Goal: Task Accomplishment & Management: Manage account settings

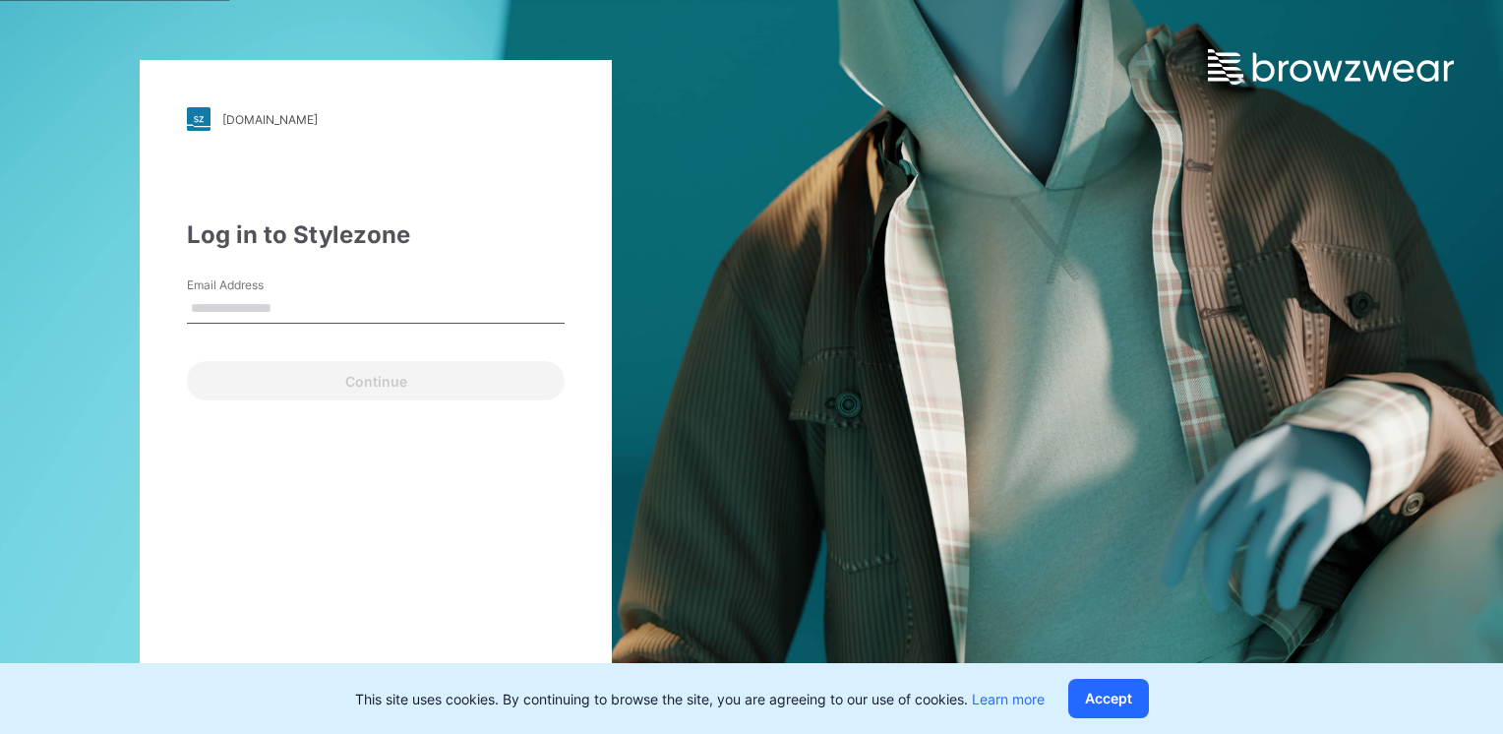
click at [309, 301] on input "Email Address" at bounding box center [376, 309] width 378 height 30
type input "**********"
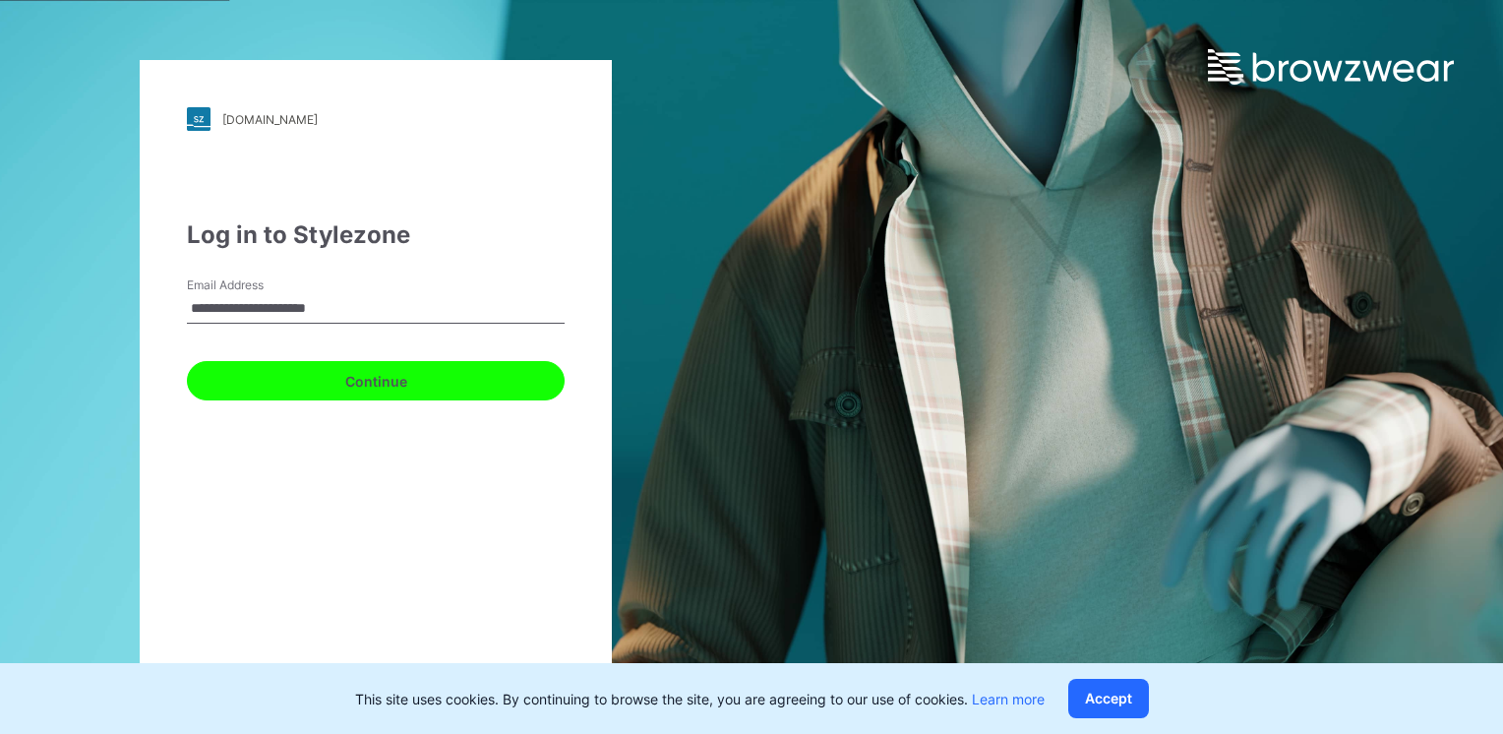
click at [334, 376] on button "Continue" at bounding box center [376, 380] width 378 height 39
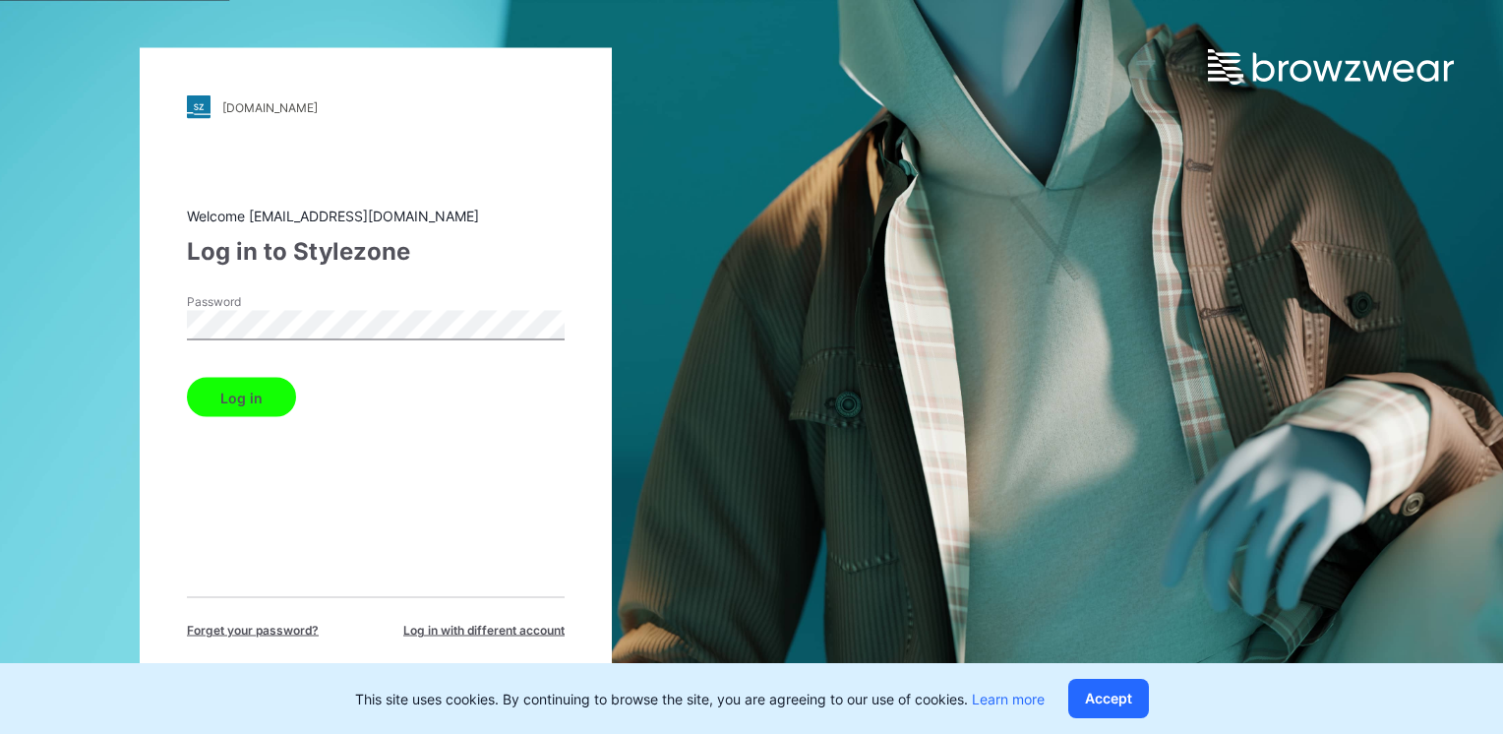
click at [187, 378] on button "Log in" at bounding box center [241, 397] width 109 height 39
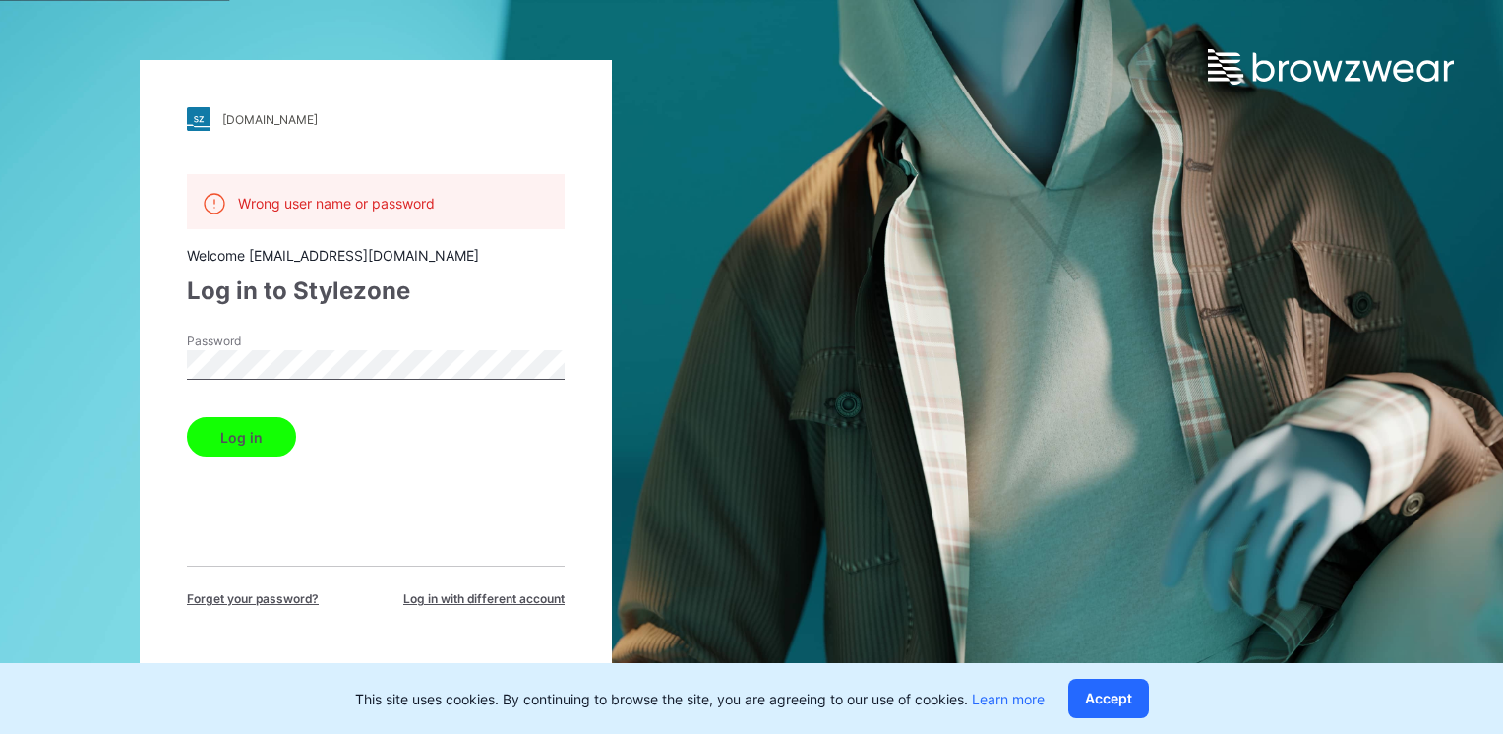
click at [0, 238] on html "[DOMAIN_NAME] Loading... Wrong user name or password Welcome [PERSON_NAME][EMAI…" at bounding box center [751, 367] width 1503 height 734
click at [187, 417] on button "Log in" at bounding box center [241, 436] width 109 height 39
click at [0, 335] on html "[DOMAIN_NAME] Loading... Wrong user name or password Welcome [PERSON_NAME][EMAI…" at bounding box center [751, 367] width 1503 height 734
click at [187, 417] on button "Log in" at bounding box center [241, 436] width 109 height 39
click at [100, 346] on div "[DOMAIN_NAME] Loading... Wrong user name or password Welcome [PERSON_NAME][EMAI…" at bounding box center [375, 367] width 751 height 734
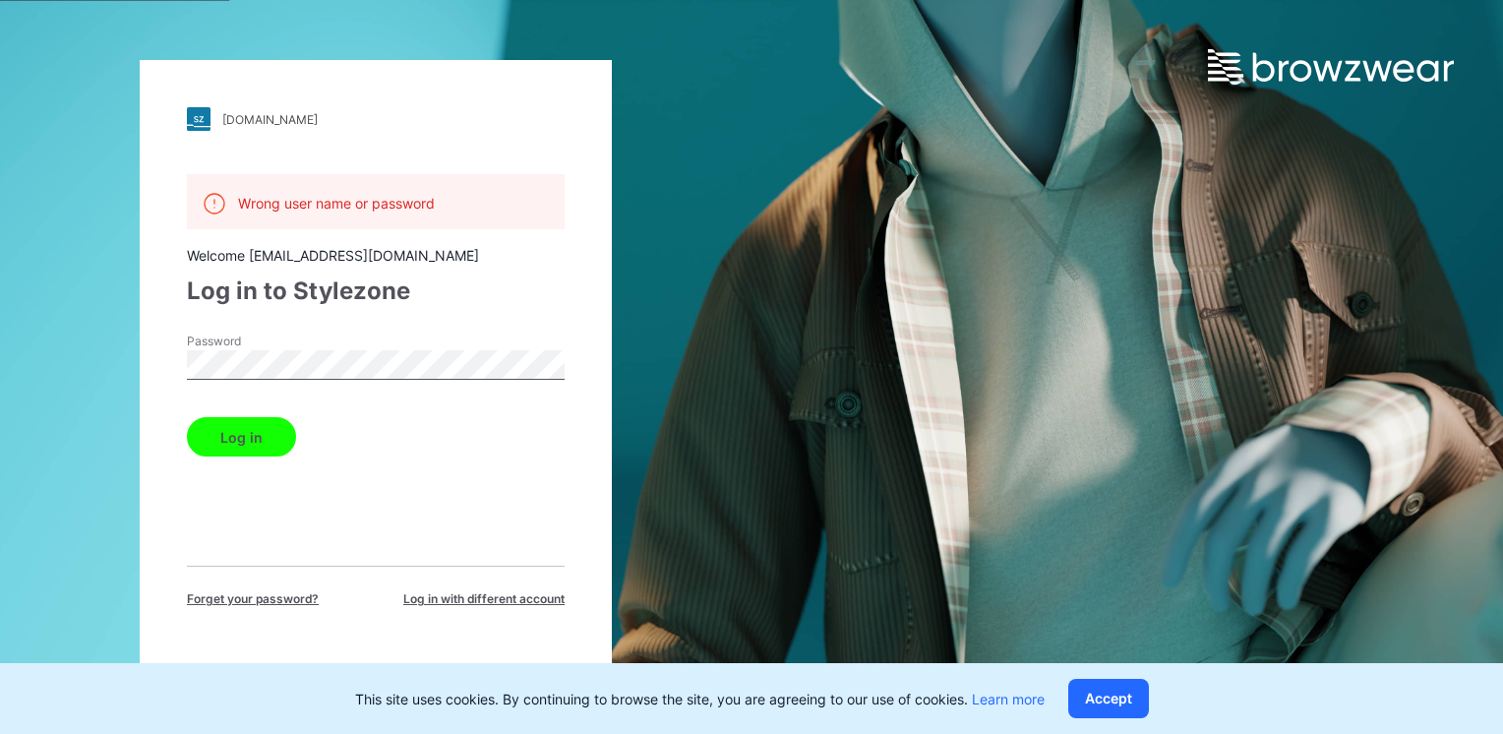
click at [187, 417] on button "Log in" at bounding box center [241, 436] width 109 height 39
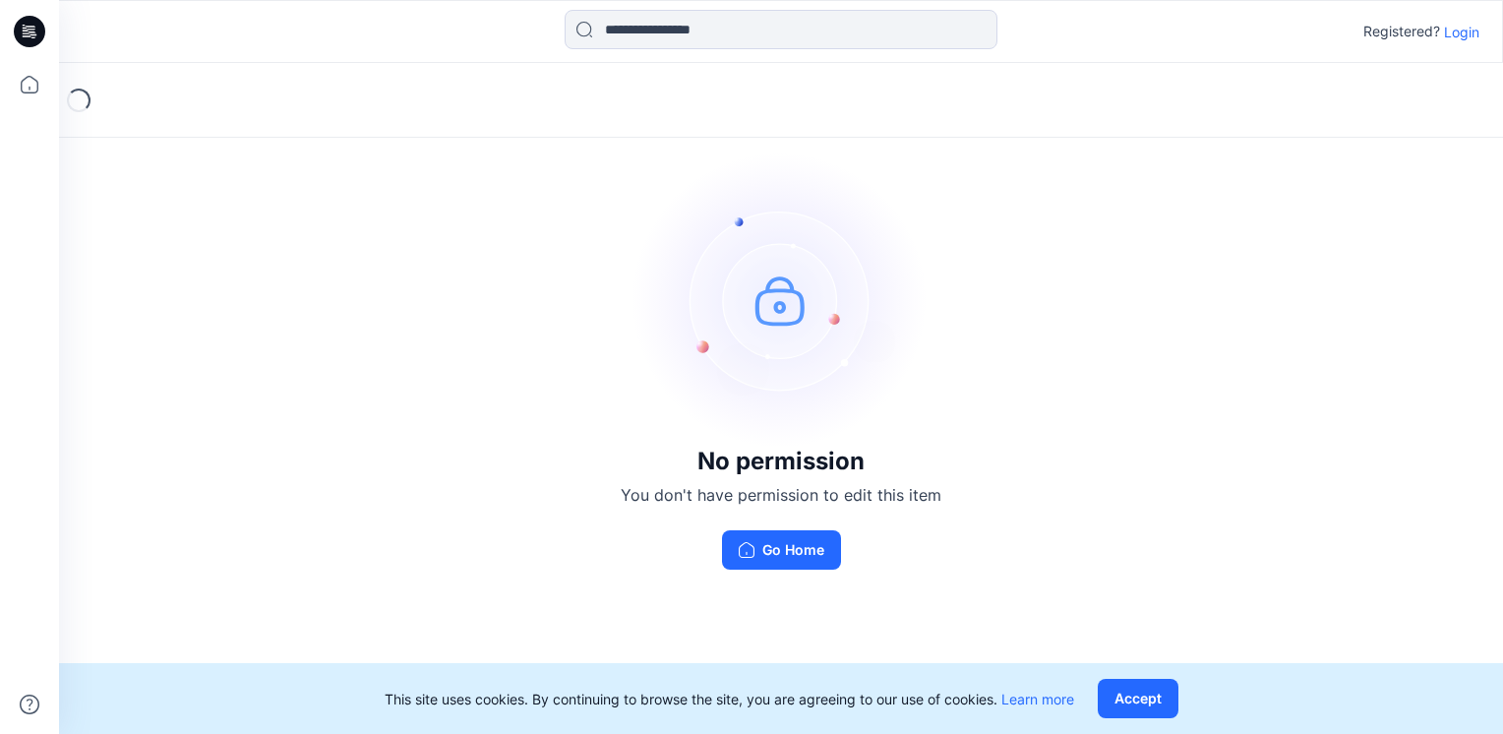
click at [1468, 31] on p "Login" at bounding box center [1461, 32] width 35 height 21
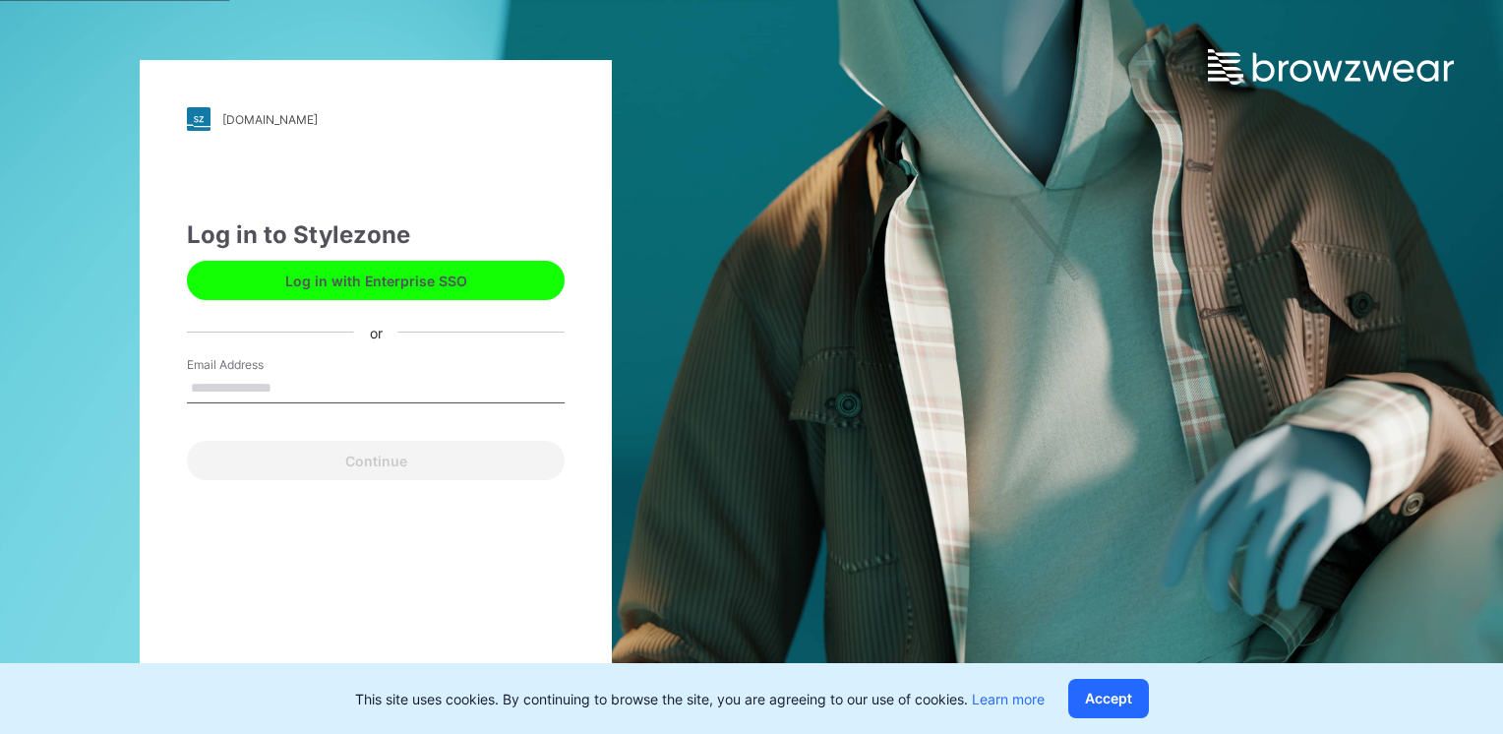
click at [365, 388] on input "Email Address" at bounding box center [376, 389] width 378 height 30
type input "**********"
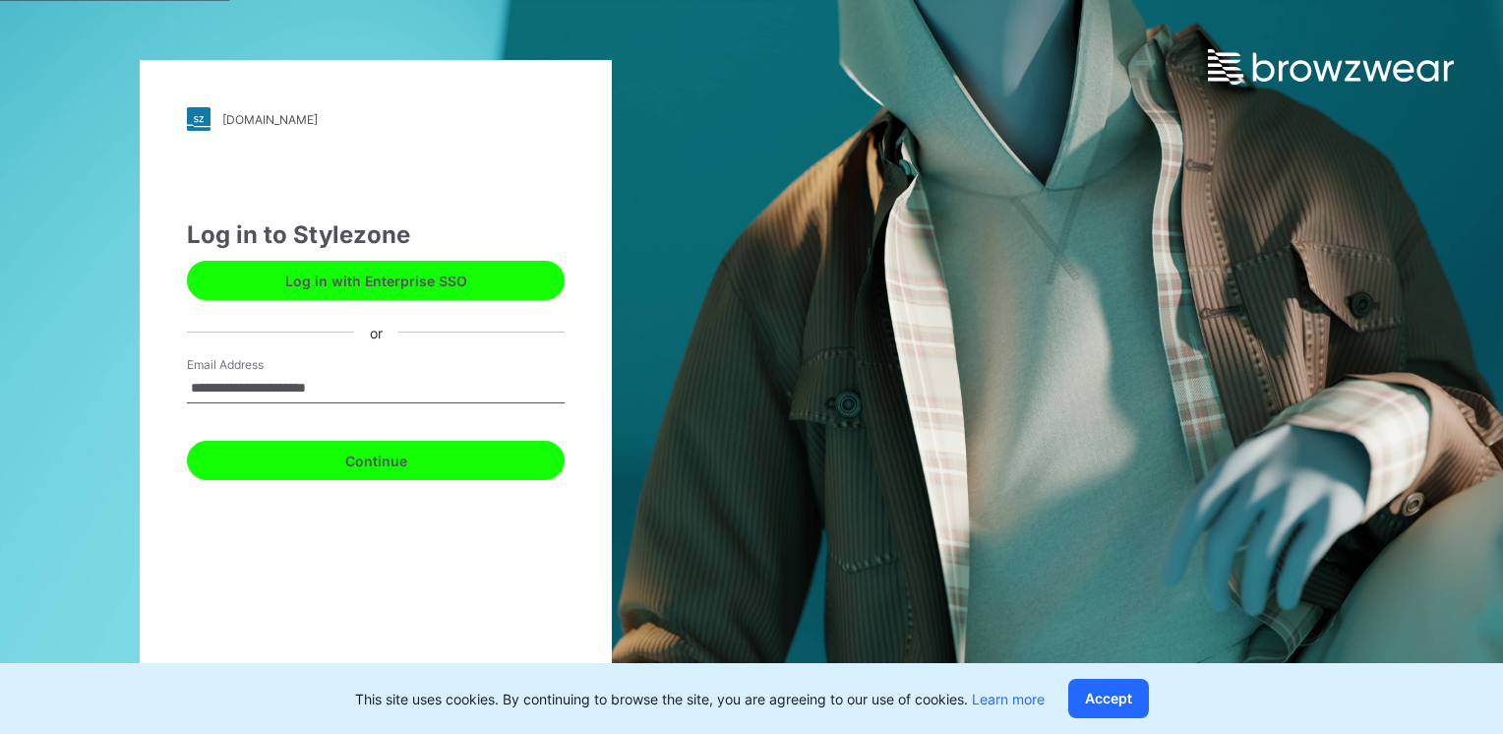
click at [367, 452] on button "Continue" at bounding box center [376, 460] width 378 height 39
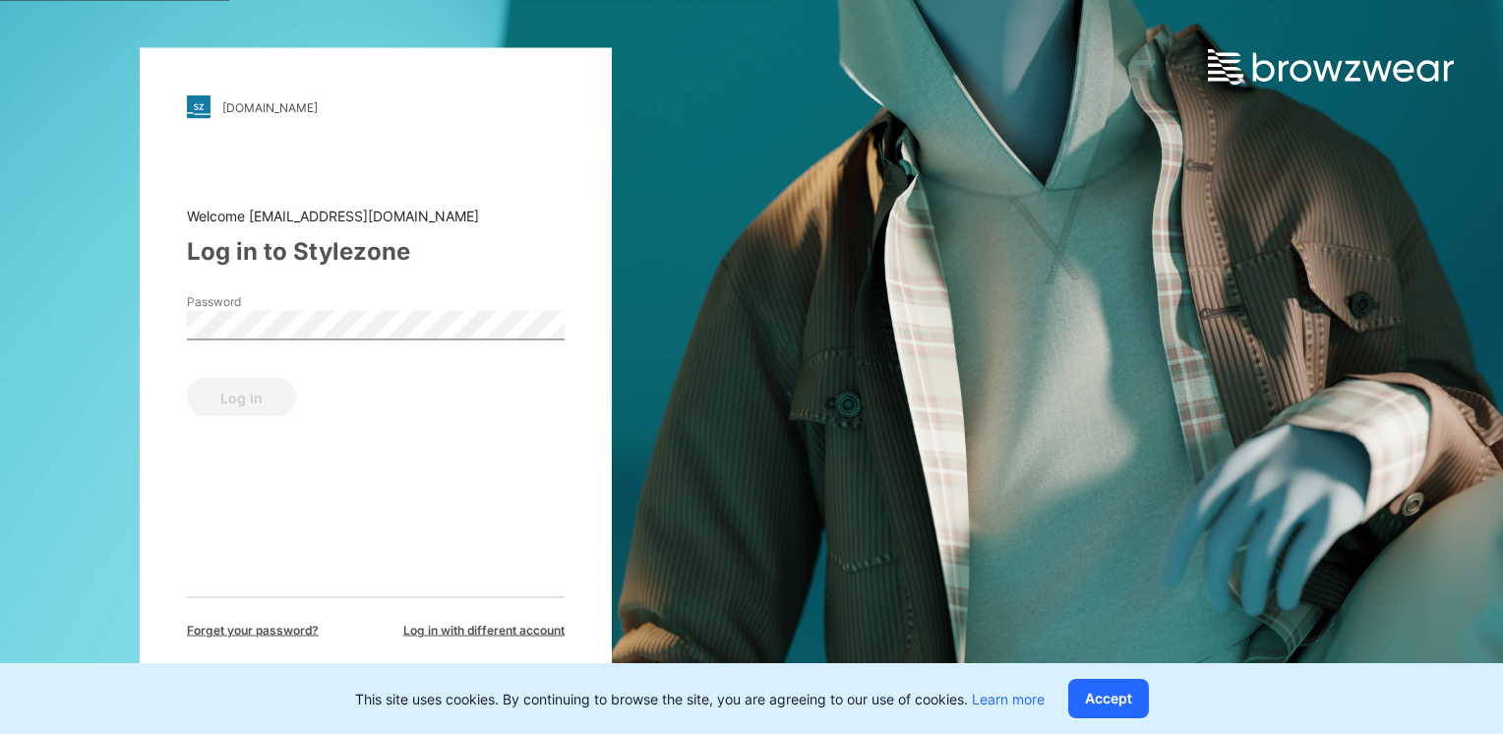
click at [351, 309] on div "Password" at bounding box center [376, 322] width 378 height 59
click at [187, 378] on button "Log in" at bounding box center [241, 397] width 109 height 39
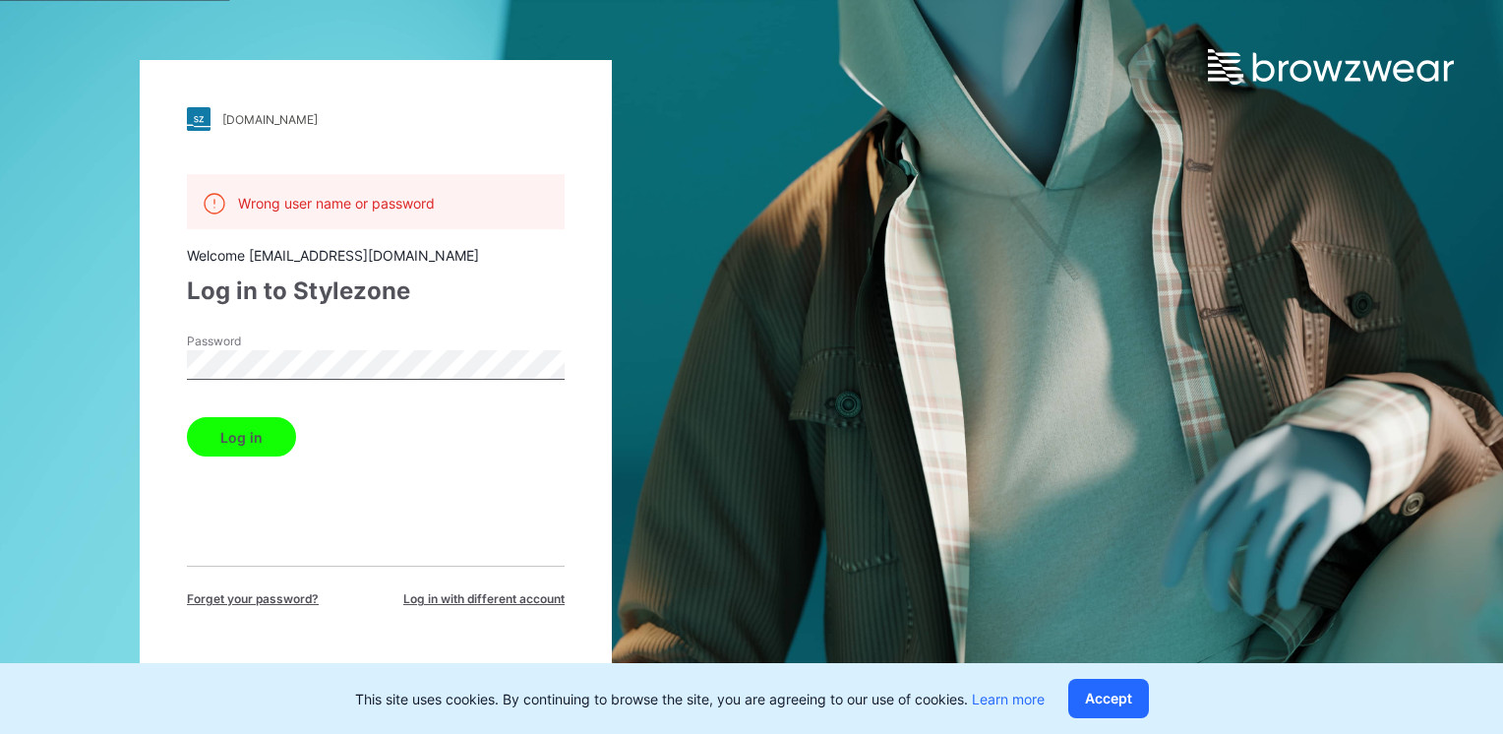
click at [187, 417] on button "Log in" at bounding box center [241, 436] width 109 height 39
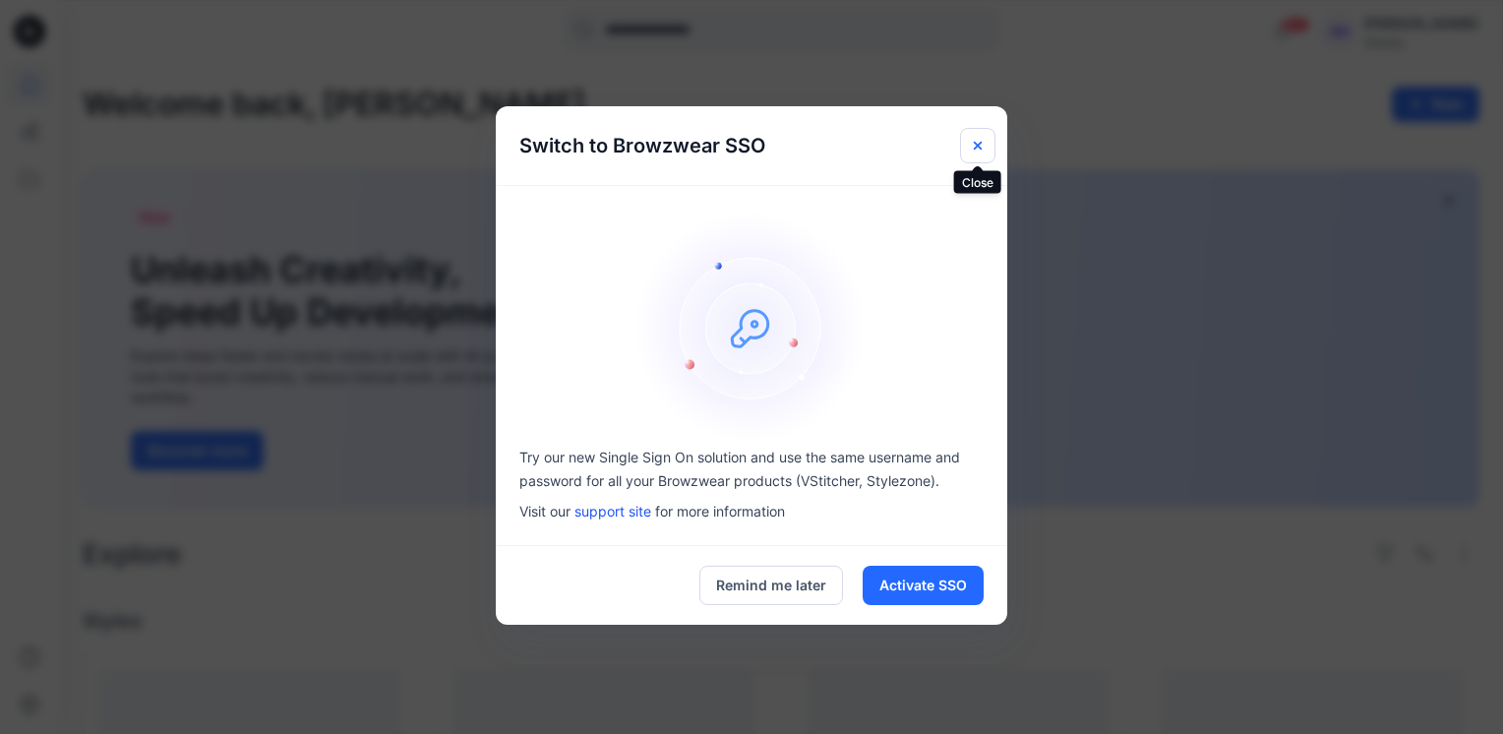
click at [980, 149] on icon "Close" at bounding box center [978, 146] width 16 height 16
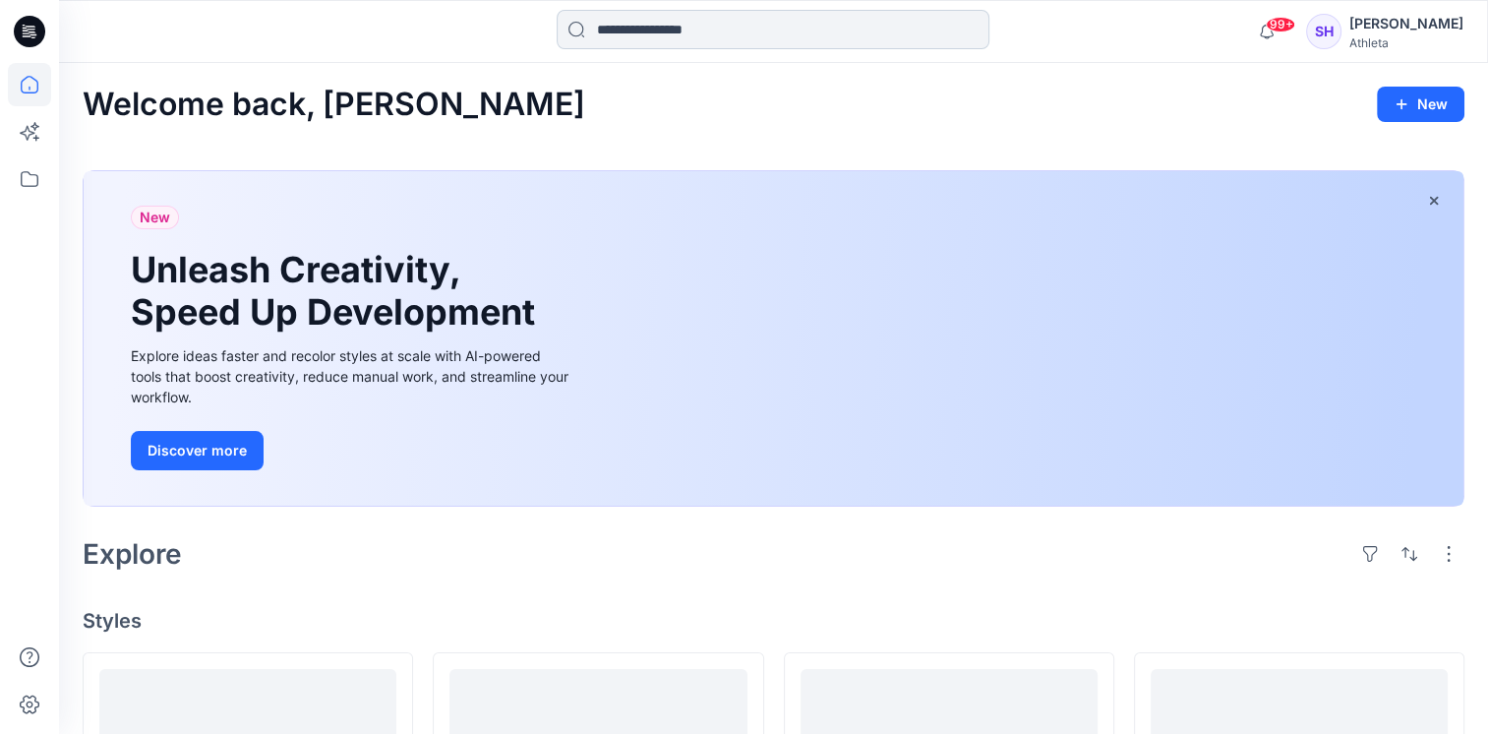
click at [624, 22] on input at bounding box center [773, 29] width 433 height 39
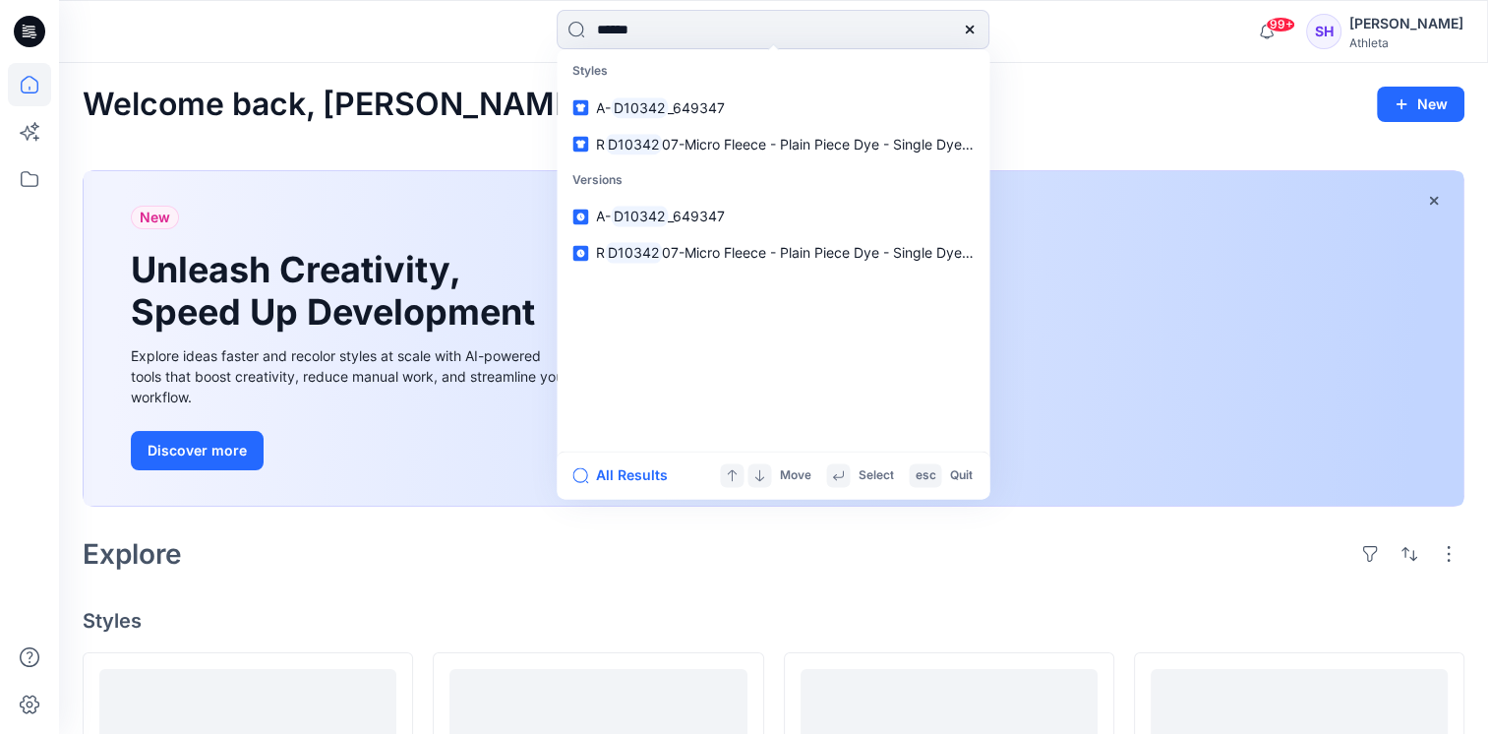
type input "******"
click at [781, 26] on input "******" at bounding box center [773, 29] width 433 height 39
click at [759, 108] on link "A- D10342 _649347" at bounding box center [773, 108] width 425 height 36
